Goal: Task Accomplishment & Management: Manage account settings

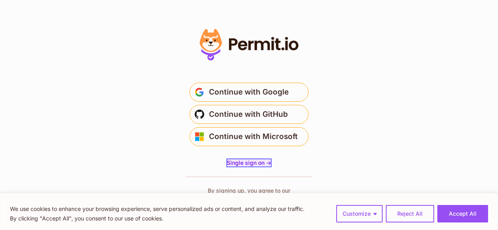
click at [261, 162] on span "Single sign on ->" at bounding box center [249, 162] width 44 height 7
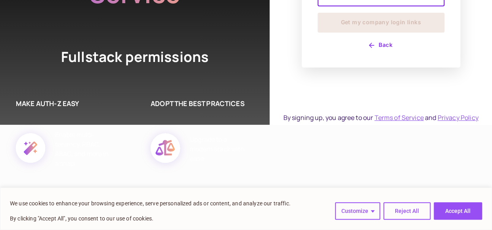
scroll to position [20, 0]
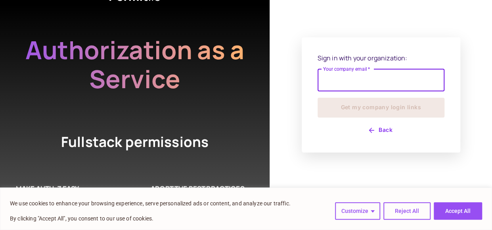
click at [395, 84] on input "Your company email   *" at bounding box center [381, 80] width 127 height 22
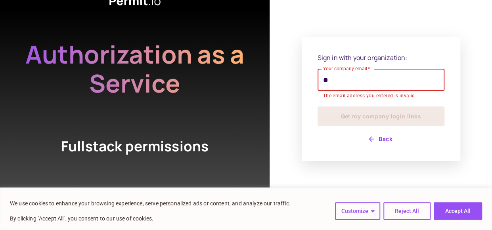
type input "*"
paste input "**********"
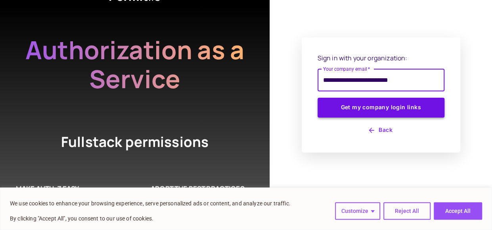
type input "**********"
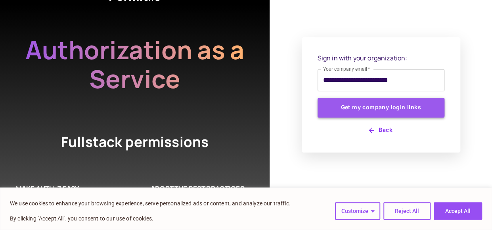
click at [377, 111] on button "Get my company login links" at bounding box center [381, 108] width 127 height 20
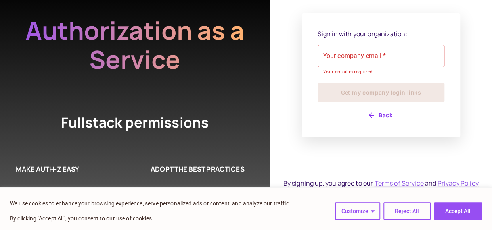
scroll to position [44, 0]
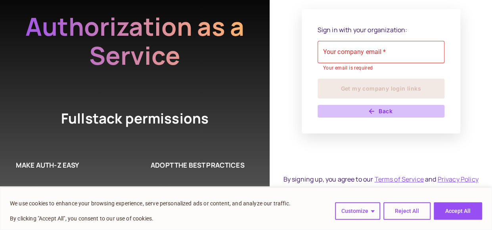
click at [387, 111] on button "Back" at bounding box center [381, 111] width 127 height 13
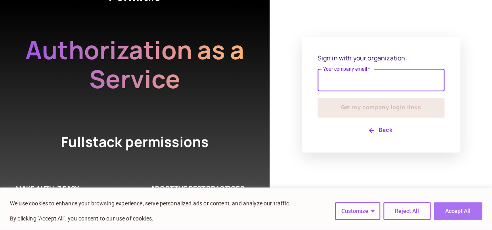
scroll to position [16, 0]
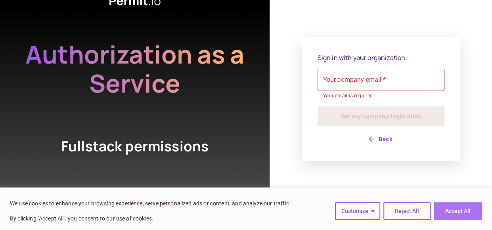
click at [454, 217] on button "Accept All" at bounding box center [458, 210] width 48 height 17
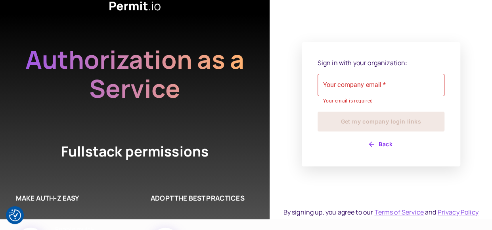
scroll to position [0, 0]
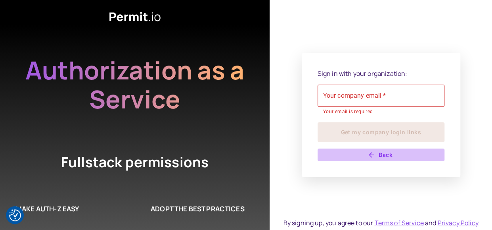
click at [375, 156] on icon "button" at bounding box center [372, 155] width 8 height 8
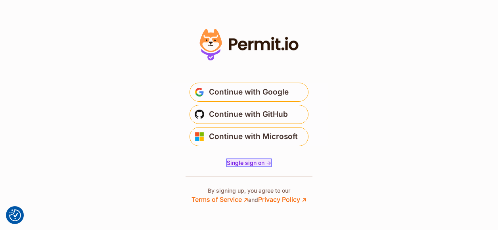
click at [256, 164] on span "Single sign on ->" at bounding box center [249, 162] width 44 height 7
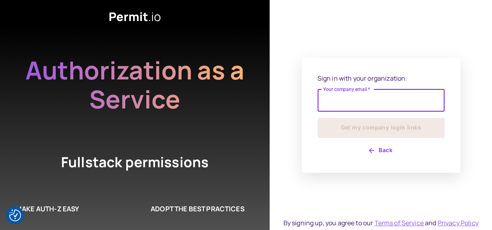
click at [368, 104] on input "Your company email   *" at bounding box center [381, 100] width 127 height 22
type input "*"
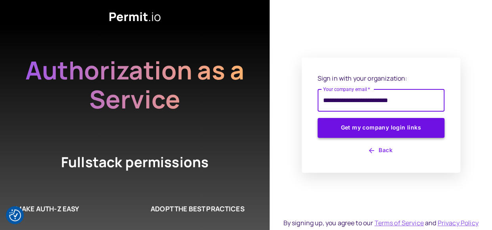
type input "**********"
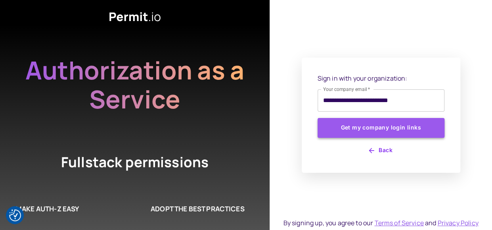
click at [379, 129] on button "Get my company login links" at bounding box center [381, 128] width 127 height 20
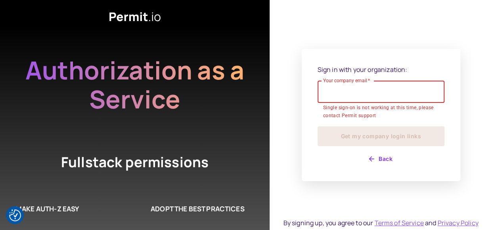
click at [390, 158] on button "Back" at bounding box center [381, 158] width 127 height 13
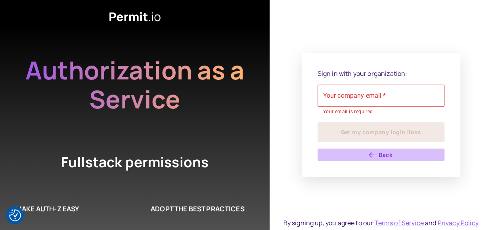
click at [387, 152] on button "Back" at bounding box center [381, 154] width 127 height 13
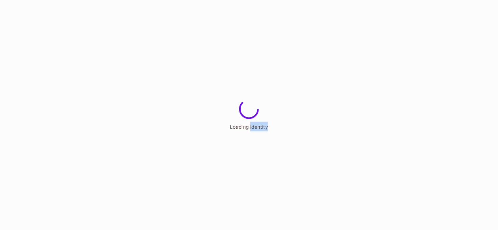
click at [366, 0] on html "Loading Identity" at bounding box center [249, 0] width 498 height 0
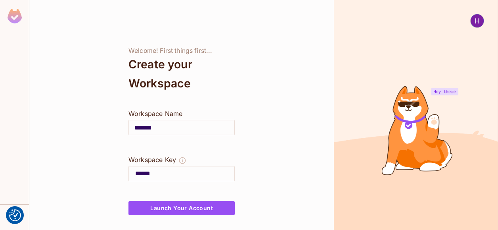
click at [361, 160] on div at bounding box center [416, 115] width 164 height 230
click at [195, 127] on input "*******" at bounding box center [182, 127] width 106 height 22
click at [170, 129] on input "*******" at bounding box center [182, 127] width 106 height 22
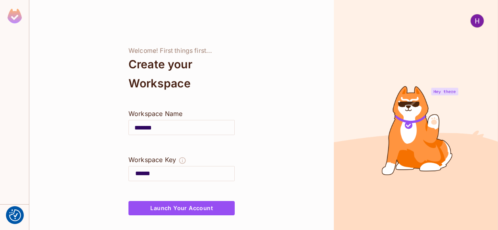
click at [165, 129] on input "*******" at bounding box center [182, 127] width 106 height 22
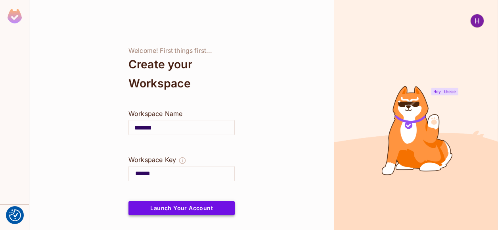
click at [187, 205] on button "Launch Your Account" at bounding box center [182, 208] width 106 height 14
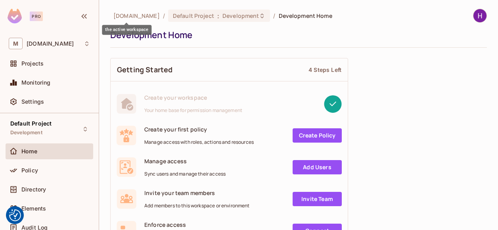
click at [121, 13] on span "mmc.com" at bounding box center [136, 16] width 46 height 8
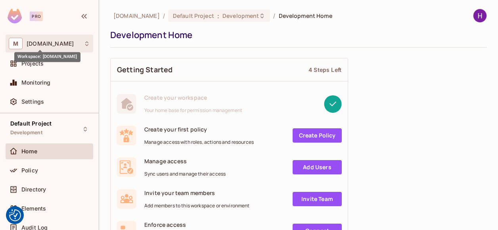
click at [52, 42] on span "mmc.com" at bounding box center [50, 43] width 47 height 6
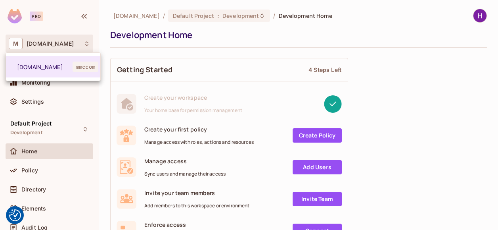
click at [77, 128] on div at bounding box center [249, 115] width 498 height 230
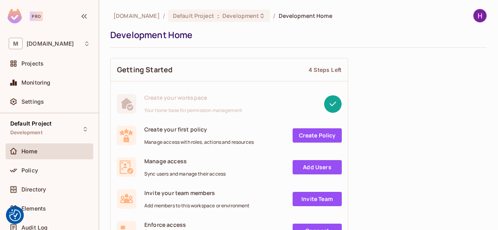
click at [82, 128] on icon at bounding box center [85, 129] width 6 height 6
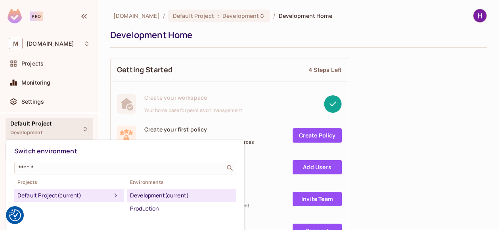
click at [455, 62] on div at bounding box center [249, 115] width 498 height 230
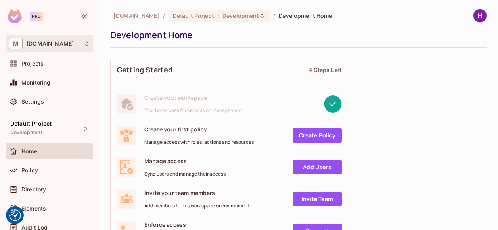
click at [62, 36] on div "M [DOMAIN_NAME]" at bounding box center [50, 44] width 88 height 18
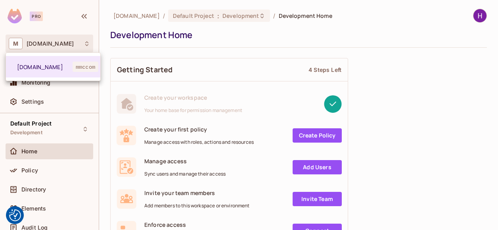
click at [444, 102] on div at bounding box center [249, 115] width 498 height 230
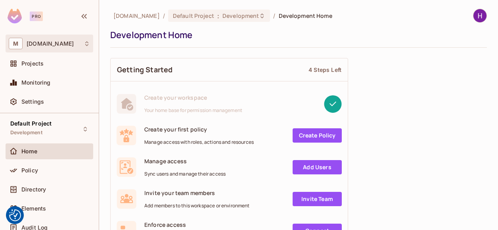
click at [46, 48] on div "M [DOMAIN_NAME]" at bounding box center [49, 44] width 81 height 12
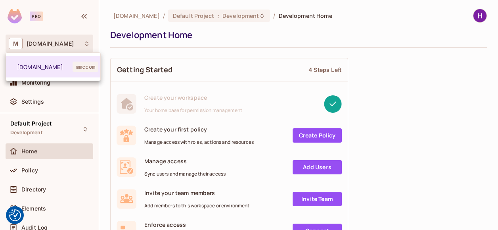
click at [434, 45] on div at bounding box center [249, 115] width 498 height 230
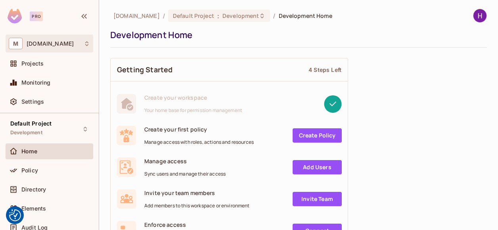
click at [33, 39] on div "M [DOMAIN_NAME]" at bounding box center [49, 44] width 81 height 12
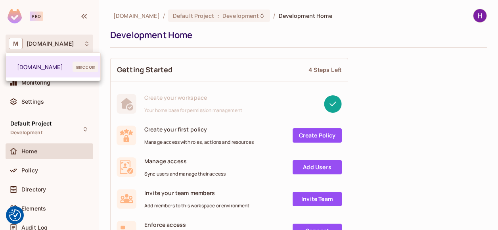
click at [73, 47] on div at bounding box center [249, 115] width 498 height 230
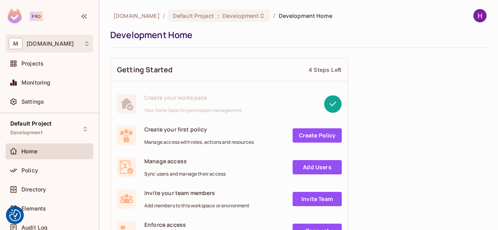
click at [61, 45] on div "M [DOMAIN_NAME]" at bounding box center [49, 44] width 81 height 12
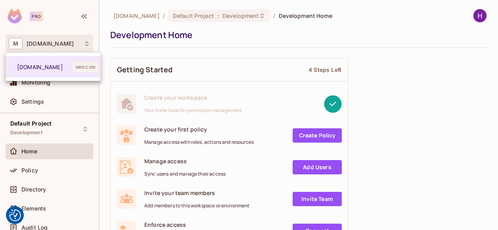
click at [48, 45] on div at bounding box center [249, 115] width 498 height 230
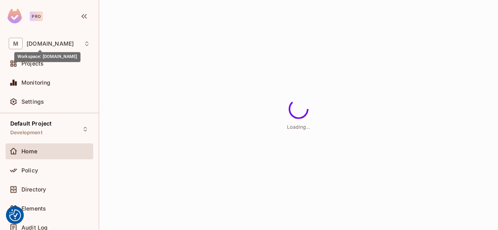
click at [51, 44] on span "[DOMAIN_NAME]" at bounding box center [50, 43] width 47 height 6
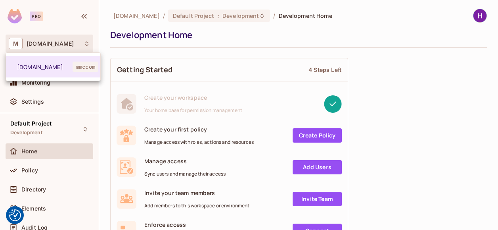
click at [64, 129] on div at bounding box center [249, 115] width 498 height 230
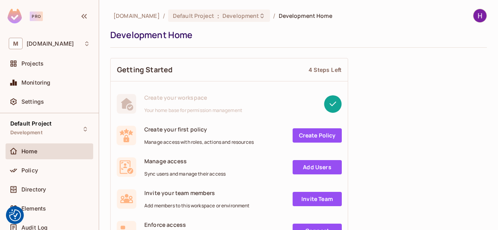
click at [64, 129] on div "Default Project Development" at bounding box center [50, 129] width 88 height 22
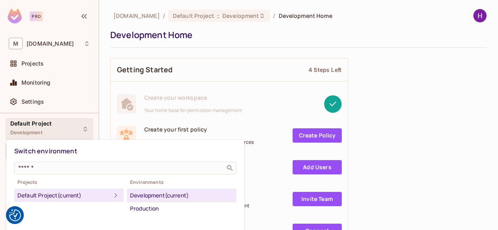
click at [57, 44] on div at bounding box center [249, 115] width 498 height 230
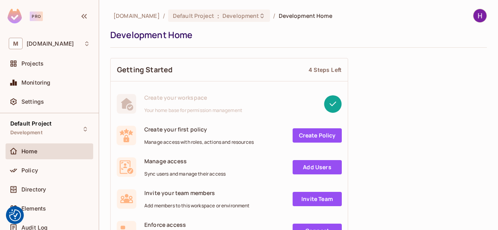
click at [57, 44] on div "M [DOMAIN_NAME]" at bounding box center [49, 44] width 81 height 12
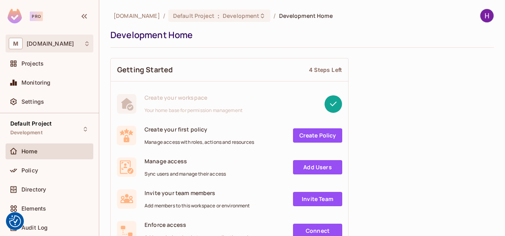
click at [63, 48] on div "M [DOMAIN_NAME]" at bounding box center [49, 44] width 81 height 12
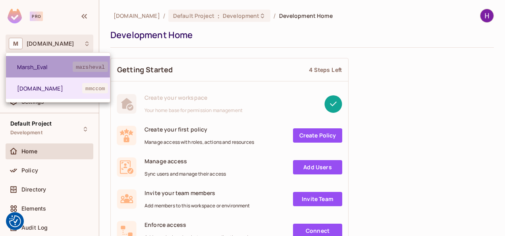
click at [63, 67] on span "Marsh_Eval" at bounding box center [45, 67] width 56 height 8
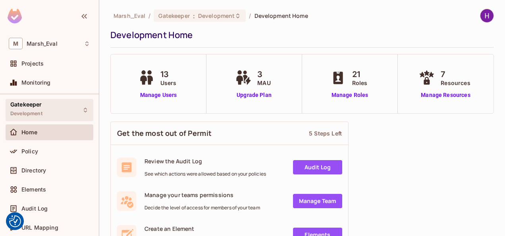
click at [58, 112] on div "Gatekeeper Development" at bounding box center [50, 110] width 88 height 22
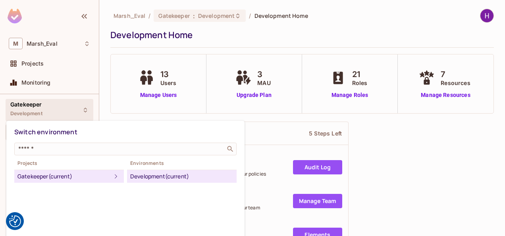
click at [175, 175] on div "Development (current)" at bounding box center [181, 176] width 103 height 10
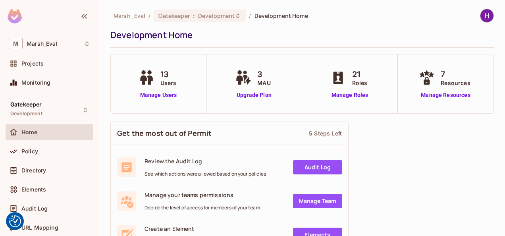
click at [170, 83] on span "Users" at bounding box center [168, 83] width 16 height 8
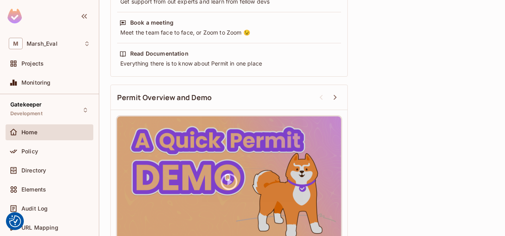
scroll to position [401, 0]
